Goal: Information Seeking & Learning: Learn about a topic

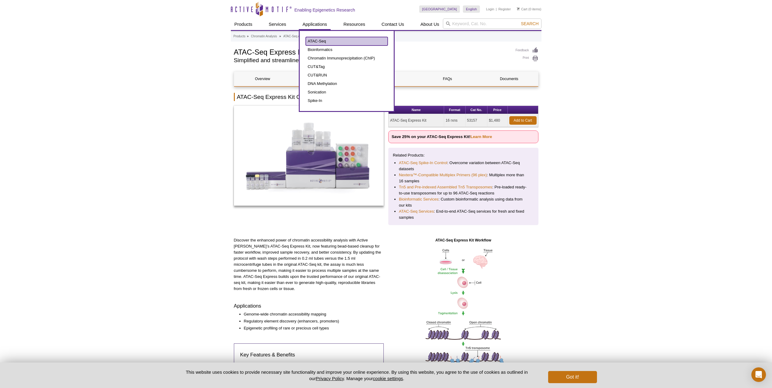
click at [317, 42] on link "ATAC-Seq" at bounding box center [347, 41] width 82 height 8
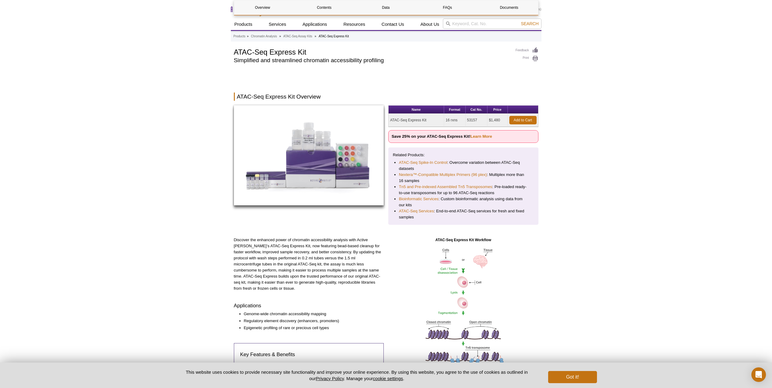
scroll to position [303, 0]
